Goal: Obtain resource: Obtain resource

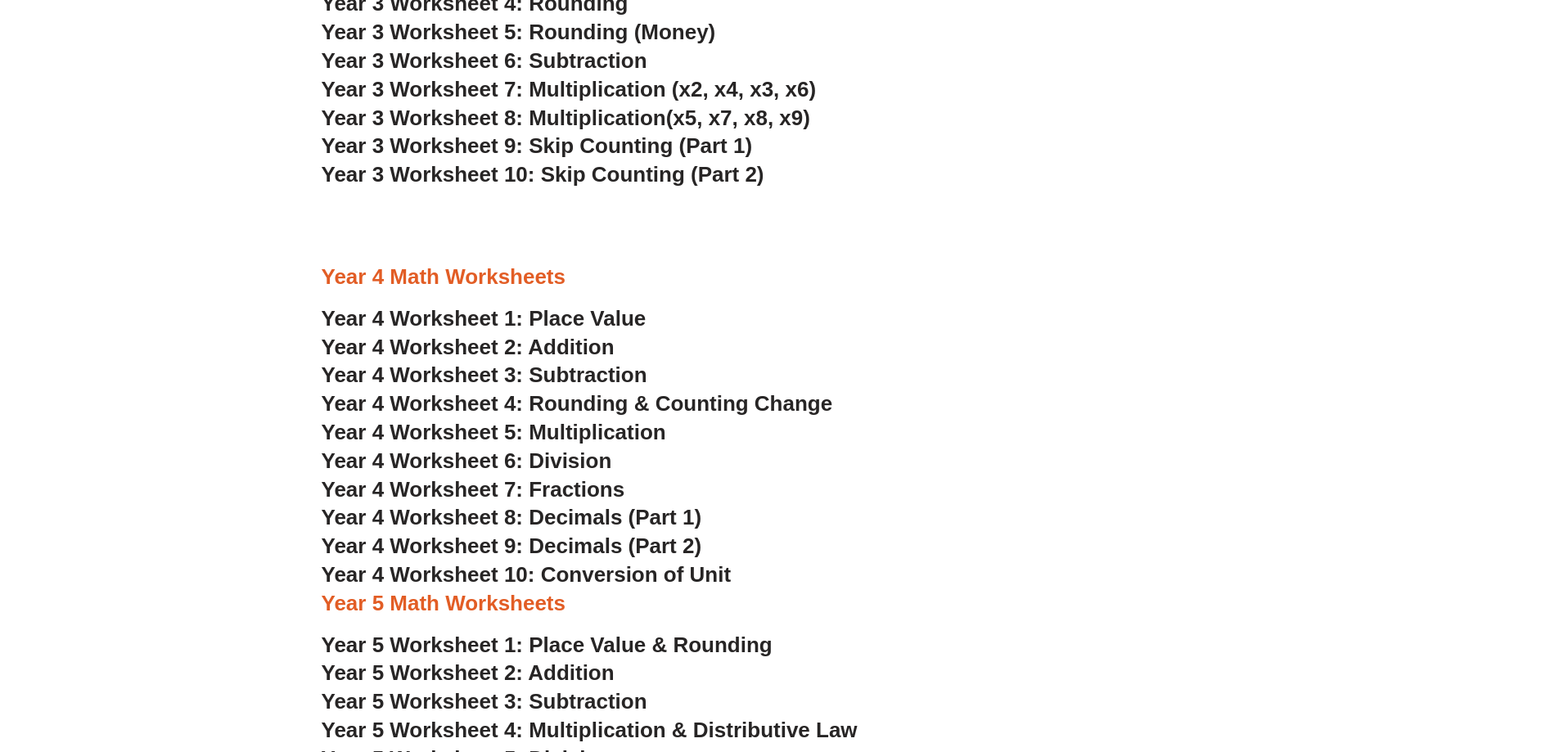
scroll to position [2391, 0]
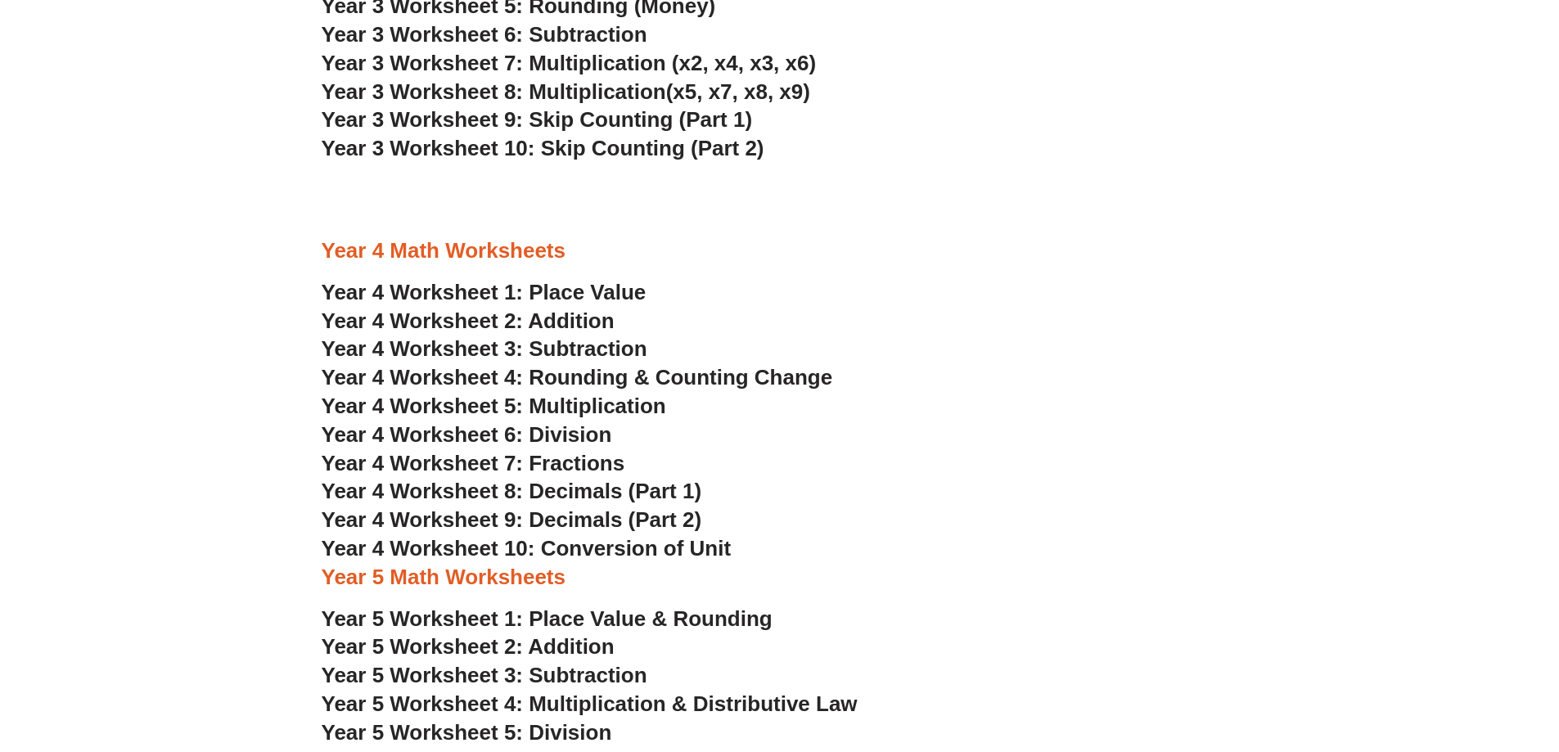
click at [477, 290] on span "Year 4 Worksheet 1: Place Value" at bounding box center [484, 292] width 325 height 25
click at [550, 317] on span "Year 4 Worksheet 2: Addition" at bounding box center [468, 320] width 293 height 25
click at [518, 346] on span "Year 4 Worksheet 3: Subtraction" at bounding box center [485, 348] width 326 height 25
click at [597, 376] on span "Year 4 Worksheet 4: Rounding & Counting Change" at bounding box center [577, 377] width 511 height 25
click at [539, 405] on span "Year 4 Worksheet 5: Multiplication" at bounding box center [494, 406] width 344 height 25
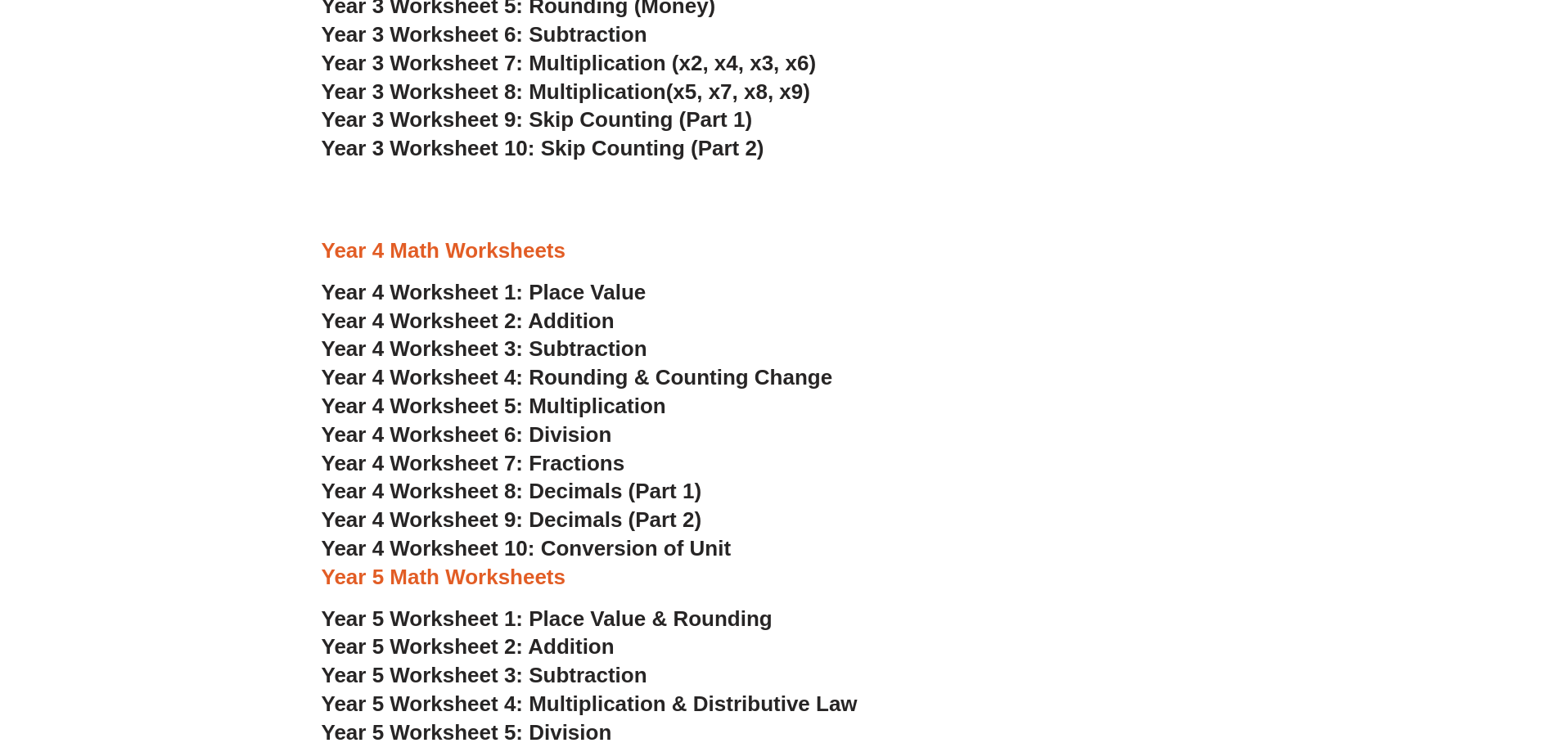
click at [577, 433] on span "Year 4 Worksheet 6: Division" at bounding box center [467, 434] width 290 height 25
click at [574, 463] on span "Year 4 Worksheet 7: Fractions" at bounding box center [474, 463] width 304 height 25
click at [543, 490] on span "Year 4 Worksheet 8: Decimals (Part 1)" at bounding box center [512, 491] width 380 height 25
click at [575, 516] on span "Year 4 Worksheet 9: Decimals (Part 2)" at bounding box center [512, 519] width 380 height 25
click at [576, 547] on span "Year 4 Worksheet 10: Conversion of Unit" at bounding box center [527, 548] width 410 height 25
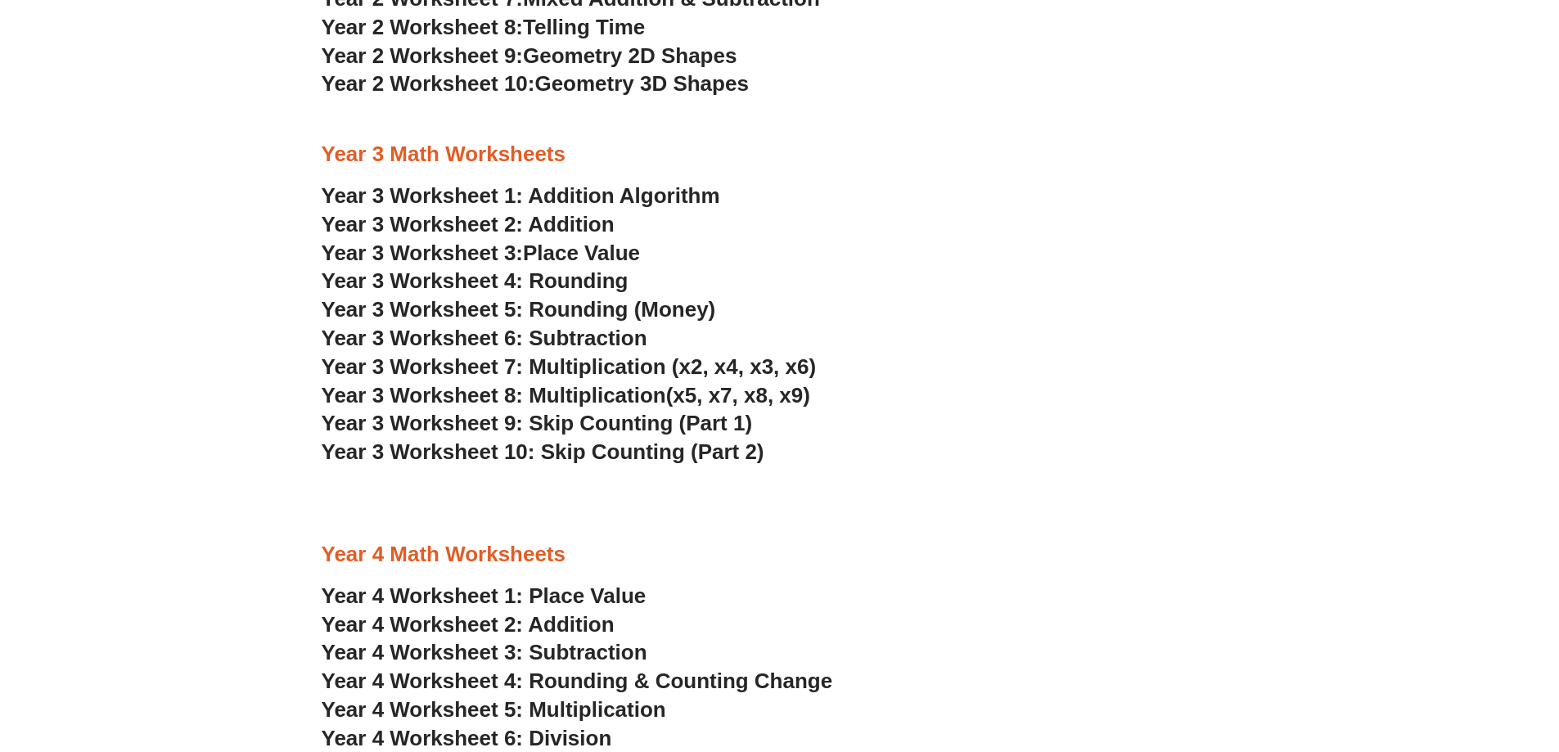
scroll to position [2073, 0]
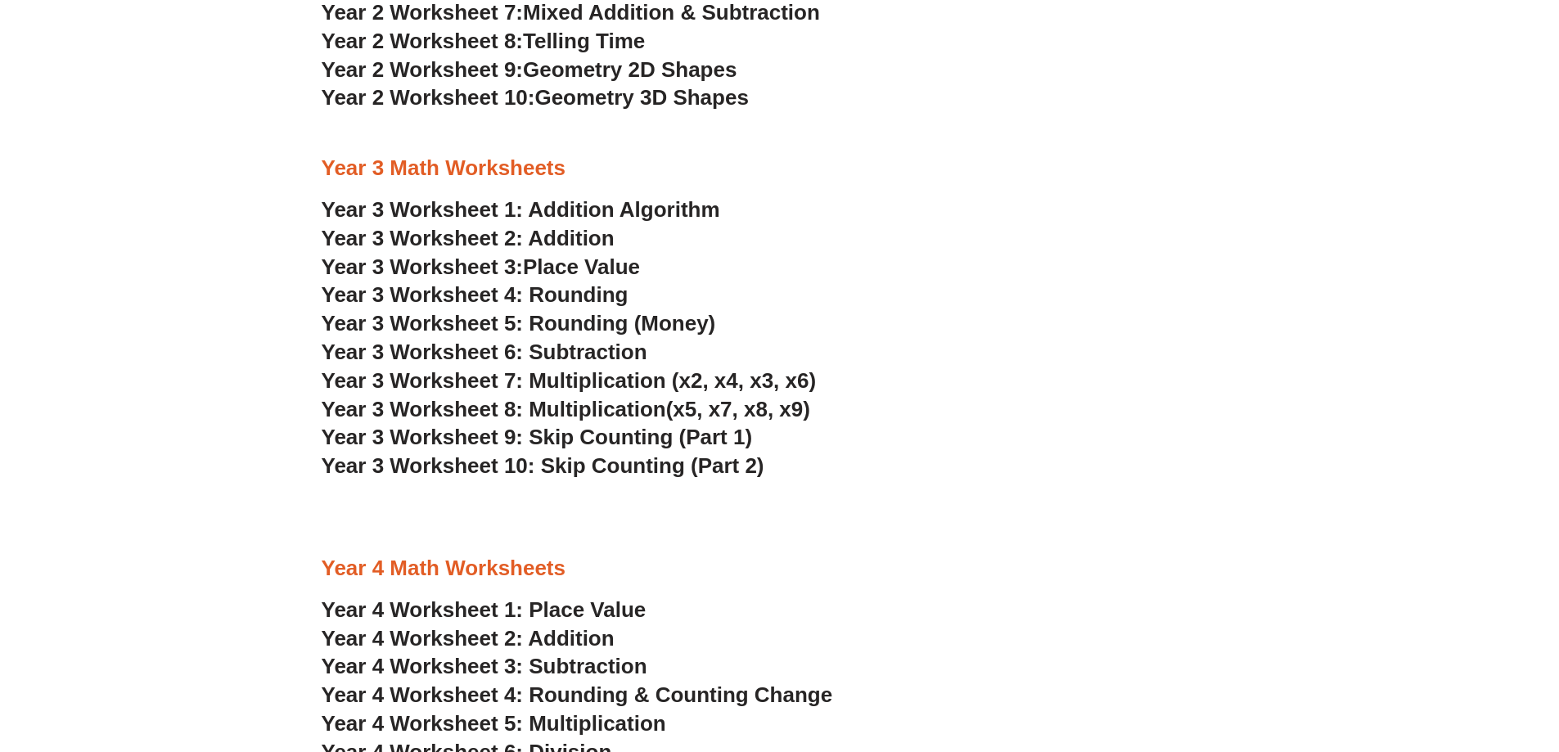
click at [475, 206] on link "Year 3 Worksheet 1: Addition Algorithm" at bounding box center [521, 209] width 398 height 25
click at [627, 382] on span "Year 3 Worksheet 7: Multiplication (x2, x4, x3, x6)" at bounding box center [569, 380] width 495 height 25
click at [644, 406] on span "Year 3 Worksheet 8: Multiplication" at bounding box center [494, 409] width 344 height 25
click at [625, 436] on span "Year 3 Worksheet 9: Skip Counting (Part 1)" at bounding box center [537, 437] width 431 height 25
click at [587, 464] on span "Year 3 Worksheet 10: Skip Counting (Part 2)" at bounding box center [543, 465] width 443 height 25
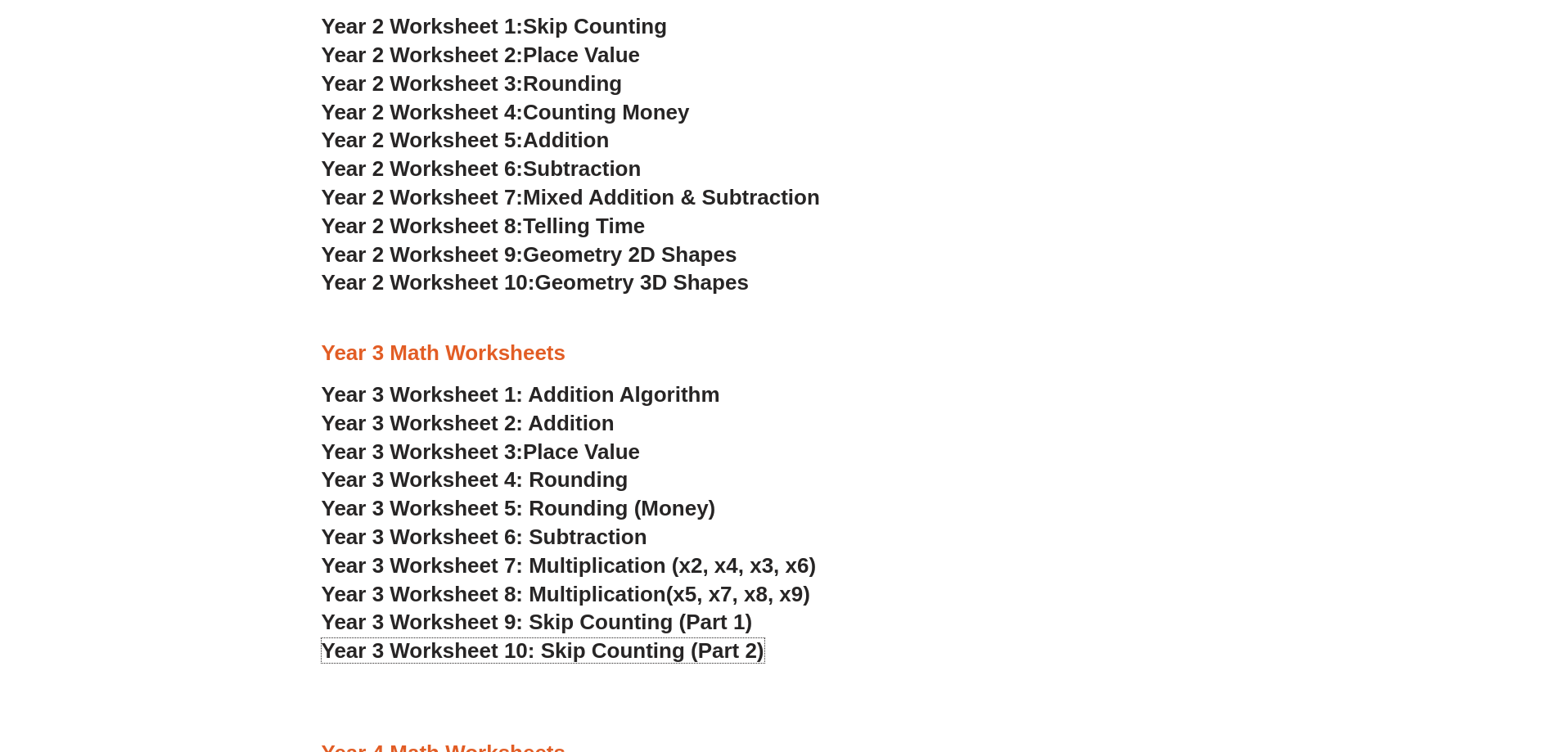
scroll to position [1844, 0]
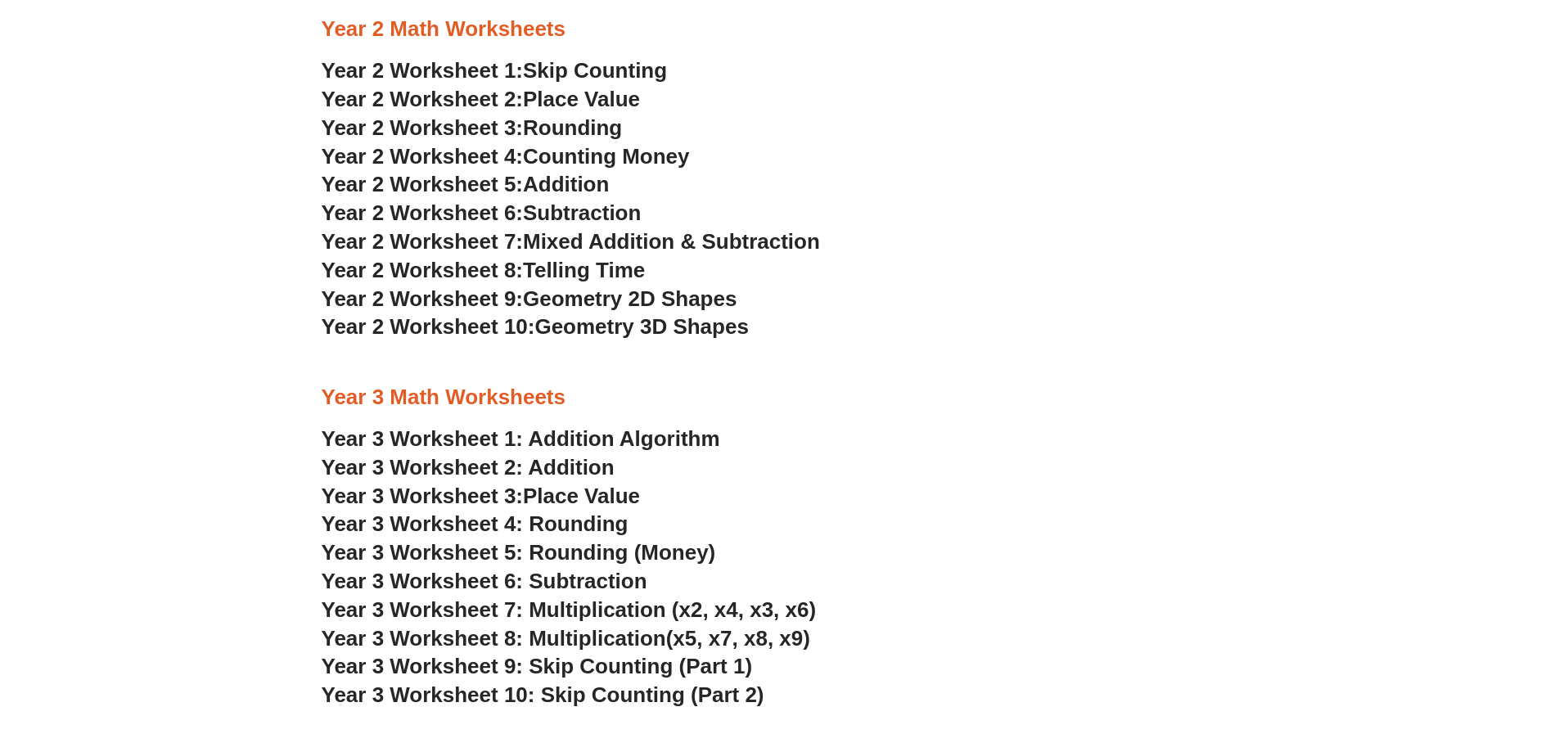
click at [587, 327] on span "Geometry 3D Shapes" at bounding box center [641, 326] width 214 height 25
